Goal: Find specific page/section: Find specific page/section

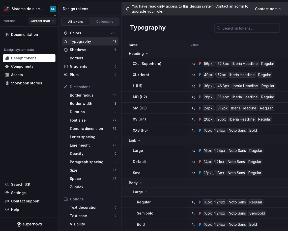
click at [44, 20] on html "Sistema de diseño Iberia CL Version Current draft Documentation Design system d…" at bounding box center [144, 115] width 288 height 231
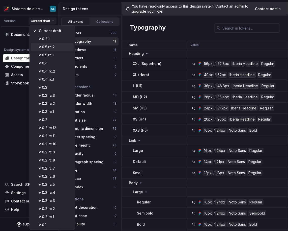
click at [60, 47] on div "v 0.5.rc.2" at bounding box center [55, 46] width 33 height 5
